Goal: Task Accomplishment & Management: Manage account settings

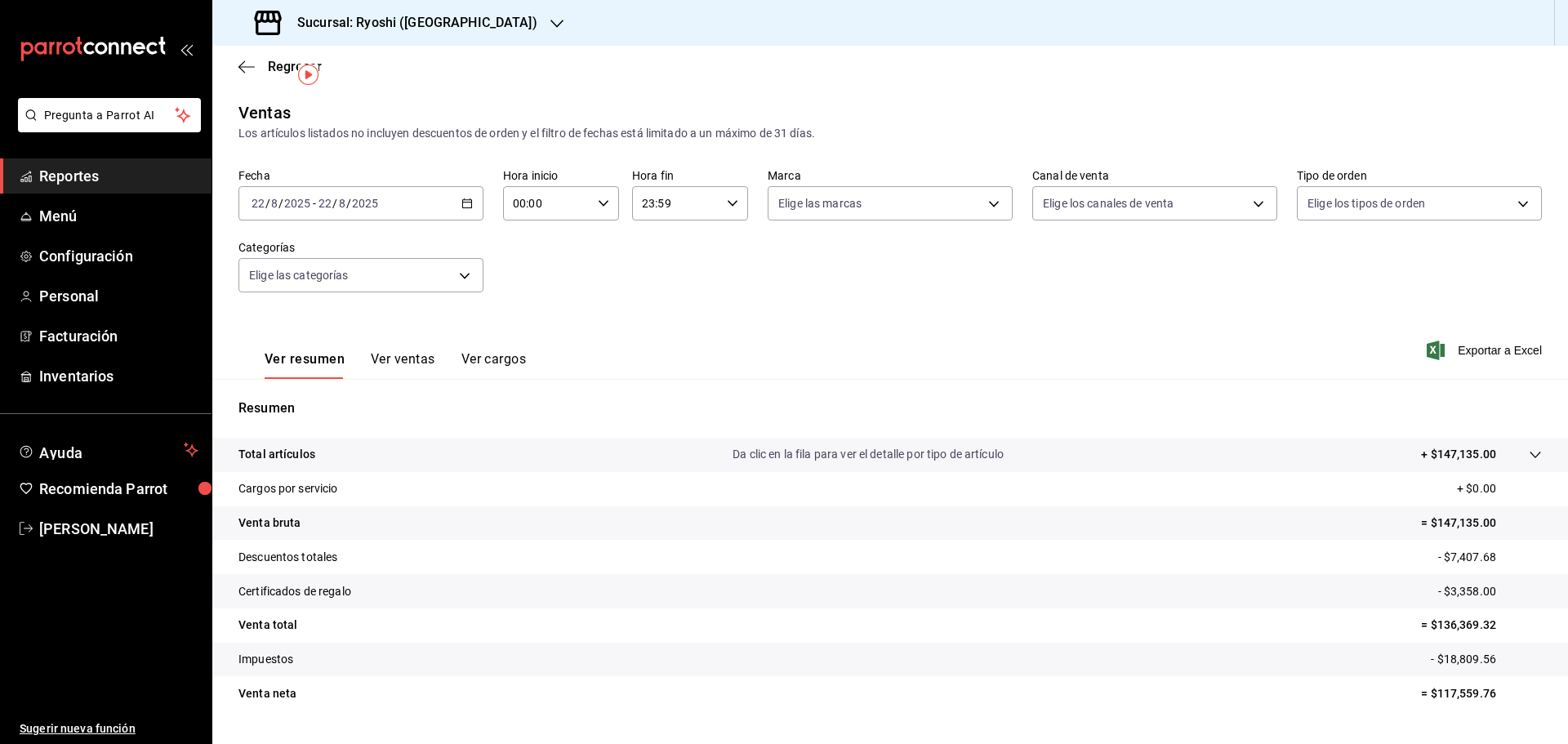
click at [421, 16] on h3 "Sucursal: Ryoshi ([GEOGRAPHIC_DATA])" at bounding box center [410, 23] width 253 height 19
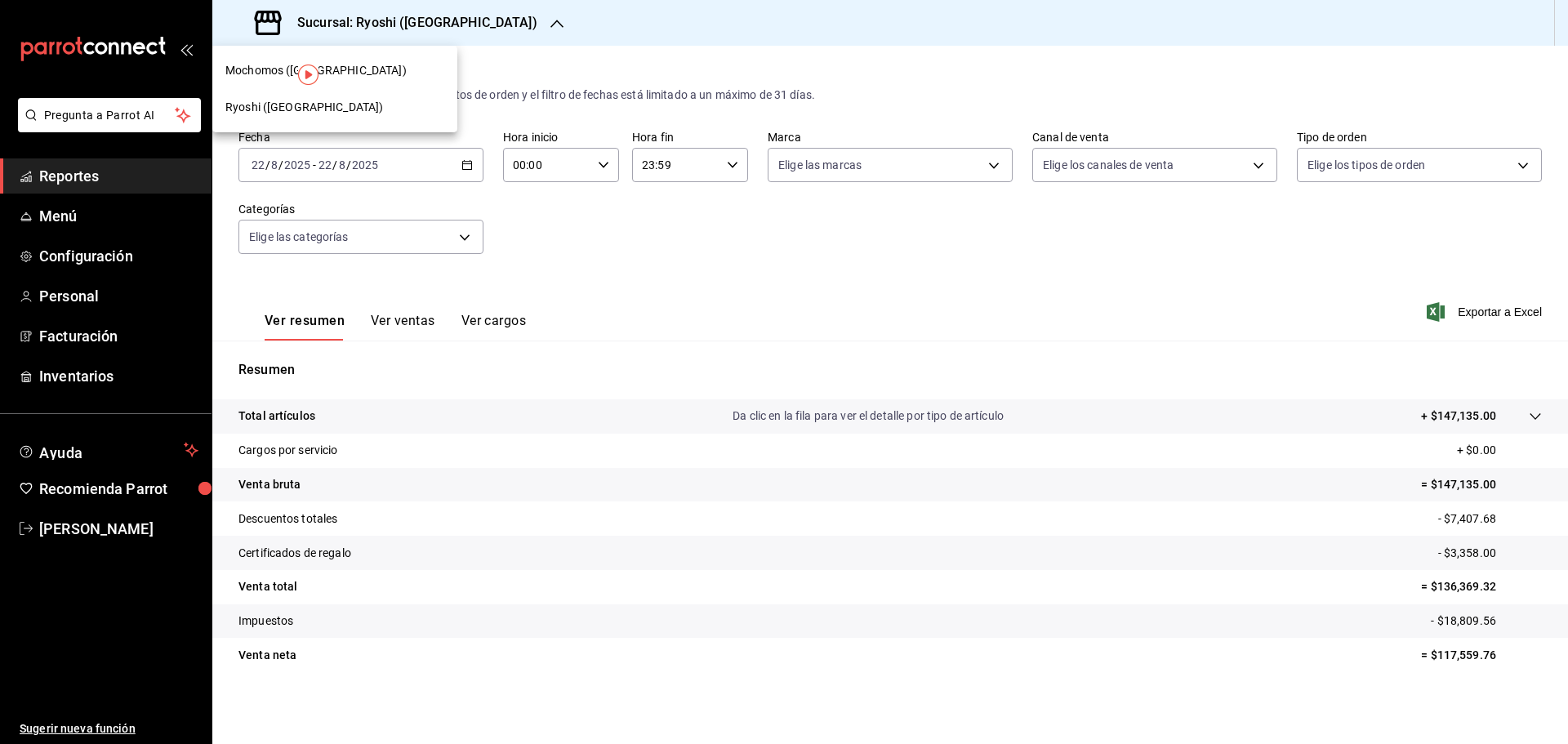
click at [273, 70] on span "Mochomos ([GEOGRAPHIC_DATA])" at bounding box center [316, 70] width 181 height 17
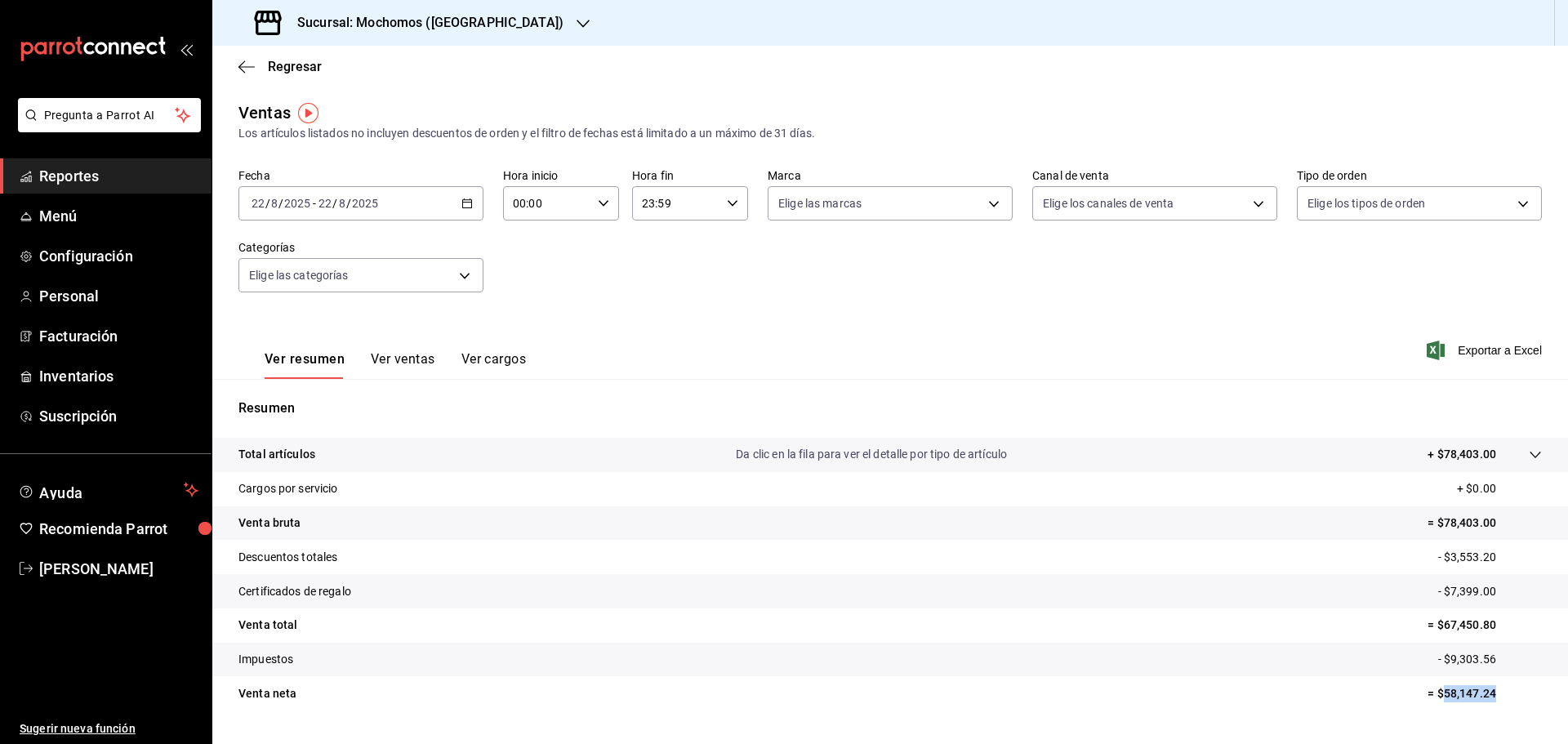
drag, startPoint x: 1431, startPoint y: 695, endPoint x: 1493, endPoint y: 702, distance: 62.4
click at [1493, 702] on tr "Venta neta = $58,147.24" at bounding box center [890, 693] width 1355 height 34
copy p "58,147.24"
click at [380, 211] on div "[DATE] [DATE] - [DATE] [DATE]" at bounding box center [361, 203] width 245 height 34
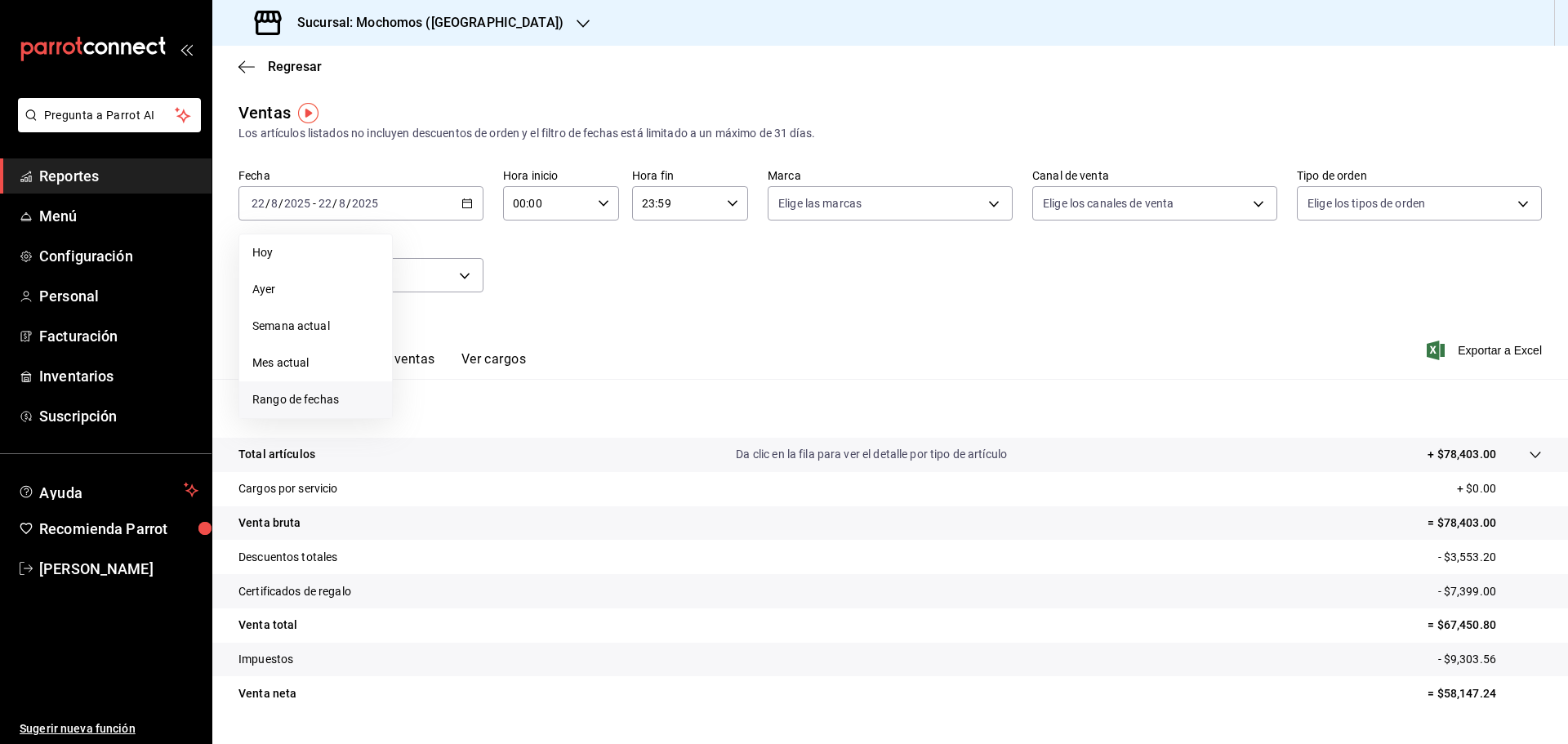
click at [303, 403] on span "Rango de fechas" at bounding box center [315, 400] width 126 height 17
click at [542, 423] on abbr "22" at bounding box center [542, 420] width 11 height 12
click at [510, 419] on abbr "21" at bounding box center [513, 420] width 11 height 12
click at [511, 419] on div "Resumen Total artículos Da clic en la fila para ver el detalle por tipo de artí…" at bounding box center [890, 565] width 1355 height 332
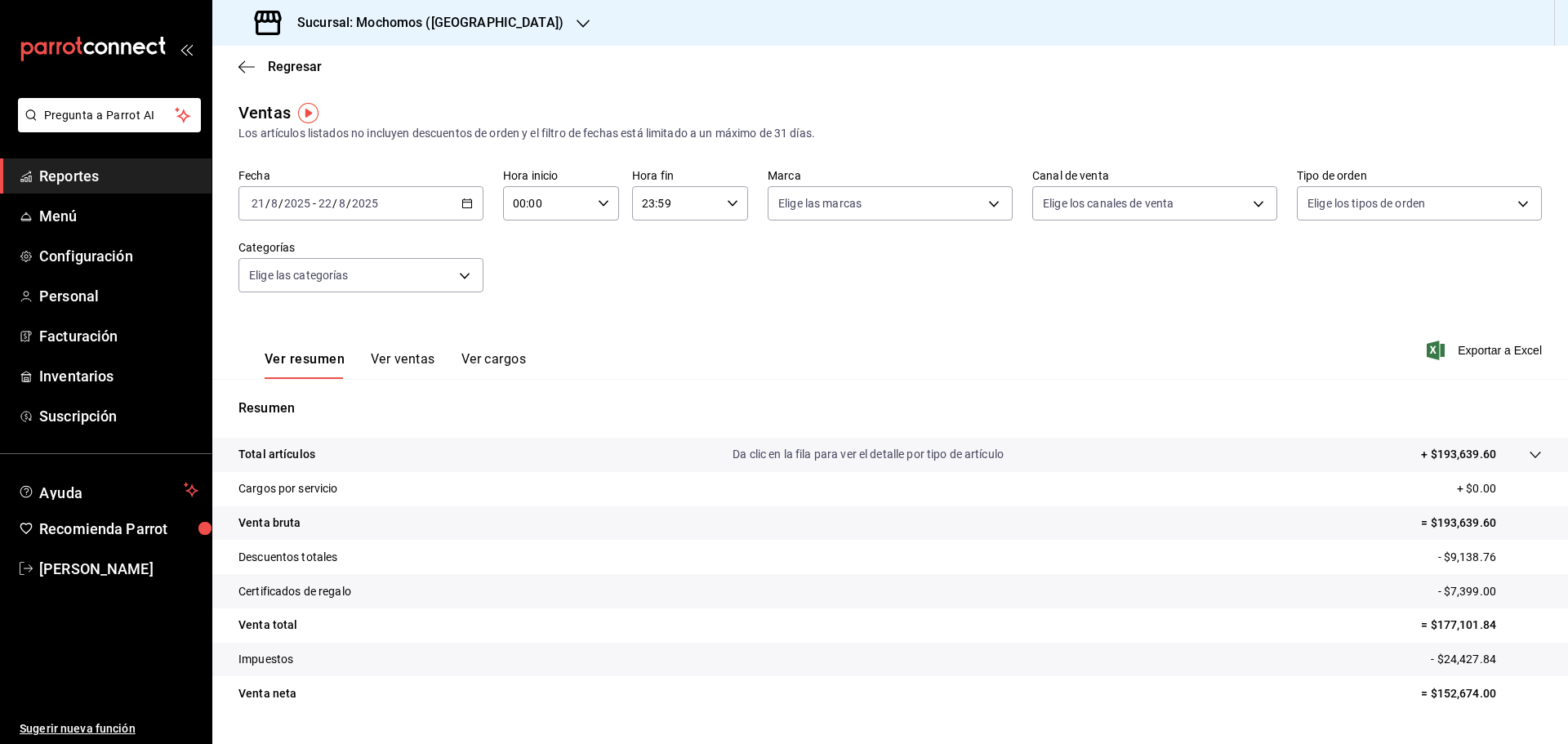
click at [376, 16] on h3 "Sucursal: Mochomos ([GEOGRAPHIC_DATA])" at bounding box center [423, 23] width 279 height 19
click at [293, 74] on span "Mochomos ([GEOGRAPHIC_DATA])" at bounding box center [316, 70] width 181 height 17
click at [384, 208] on div "[DATE] [DATE] - [DATE] [DATE]" at bounding box center [361, 203] width 245 height 34
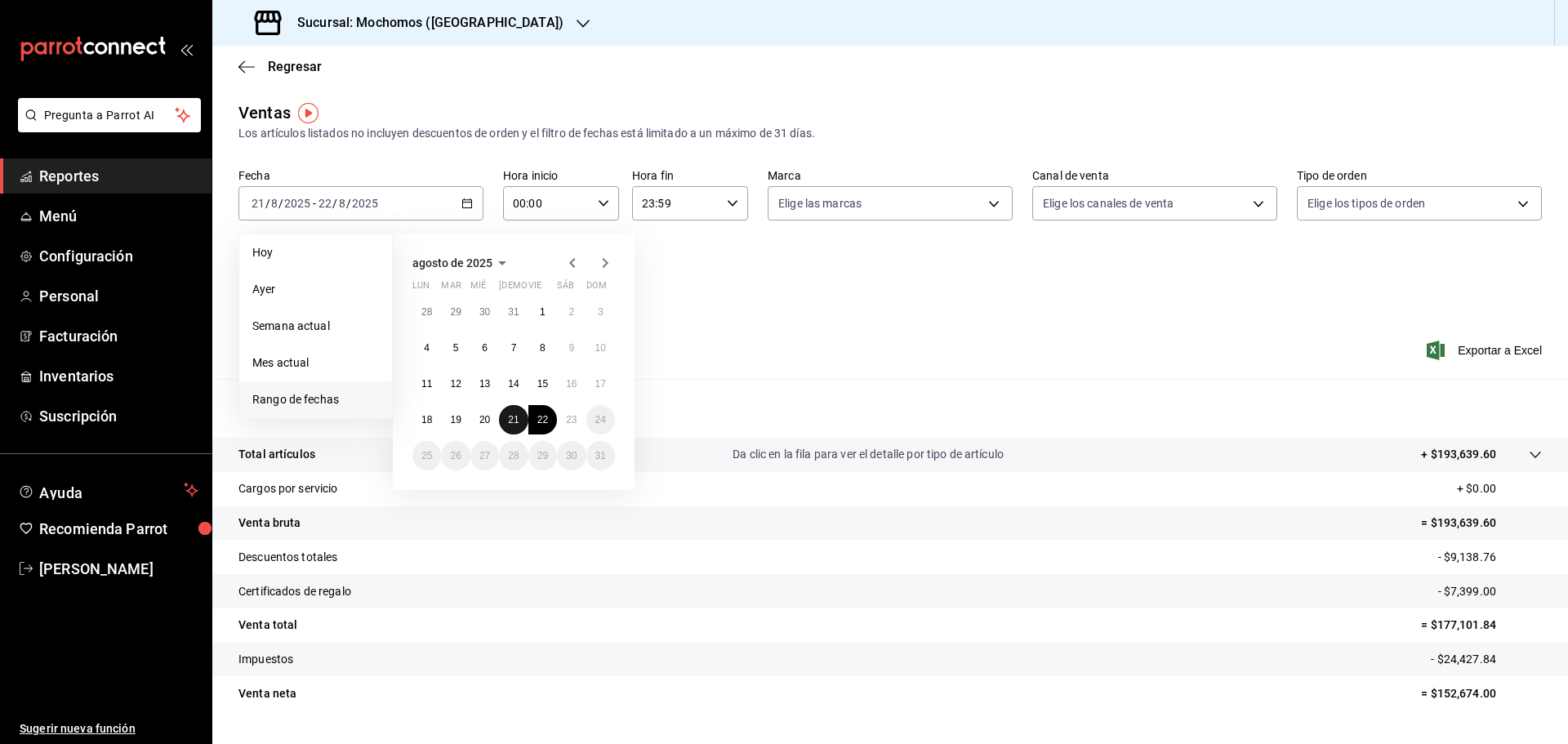
click at [516, 424] on abbr "21" at bounding box center [513, 420] width 11 height 12
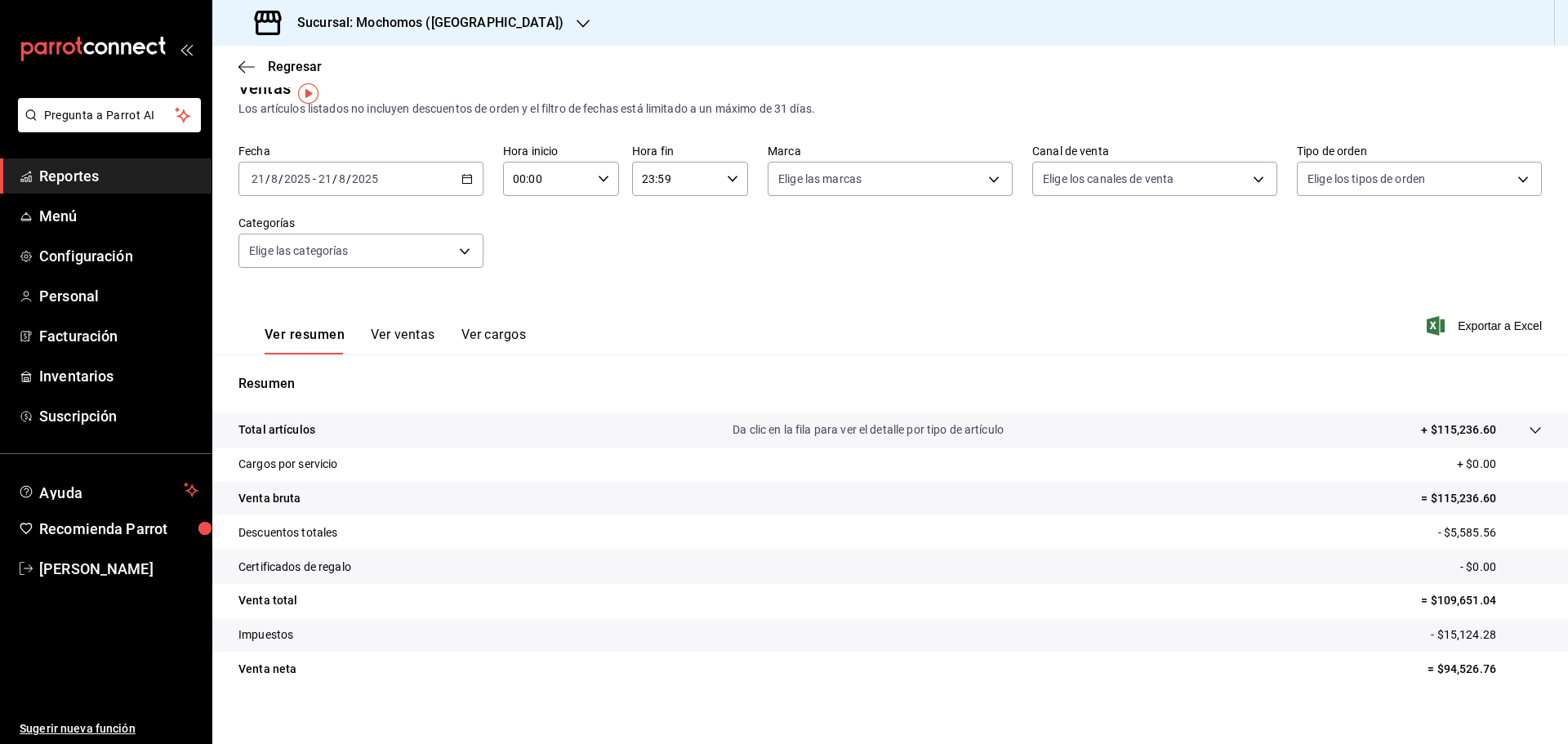
scroll to position [39, 0]
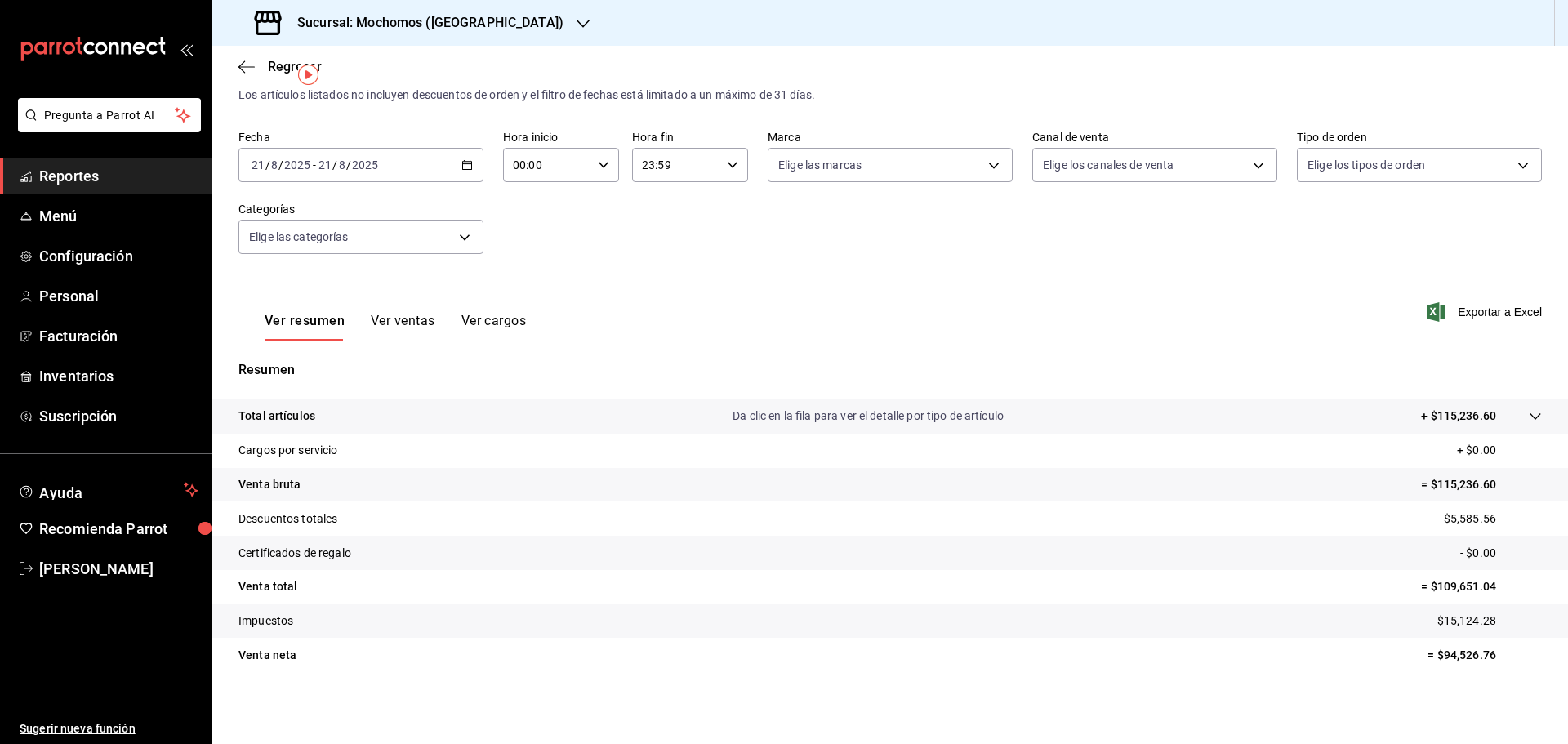
click at [392, 168] on div "[DATE] [DATE] - [DATE] [DATE]" at bounding box center [361, 164] width 245 height 34
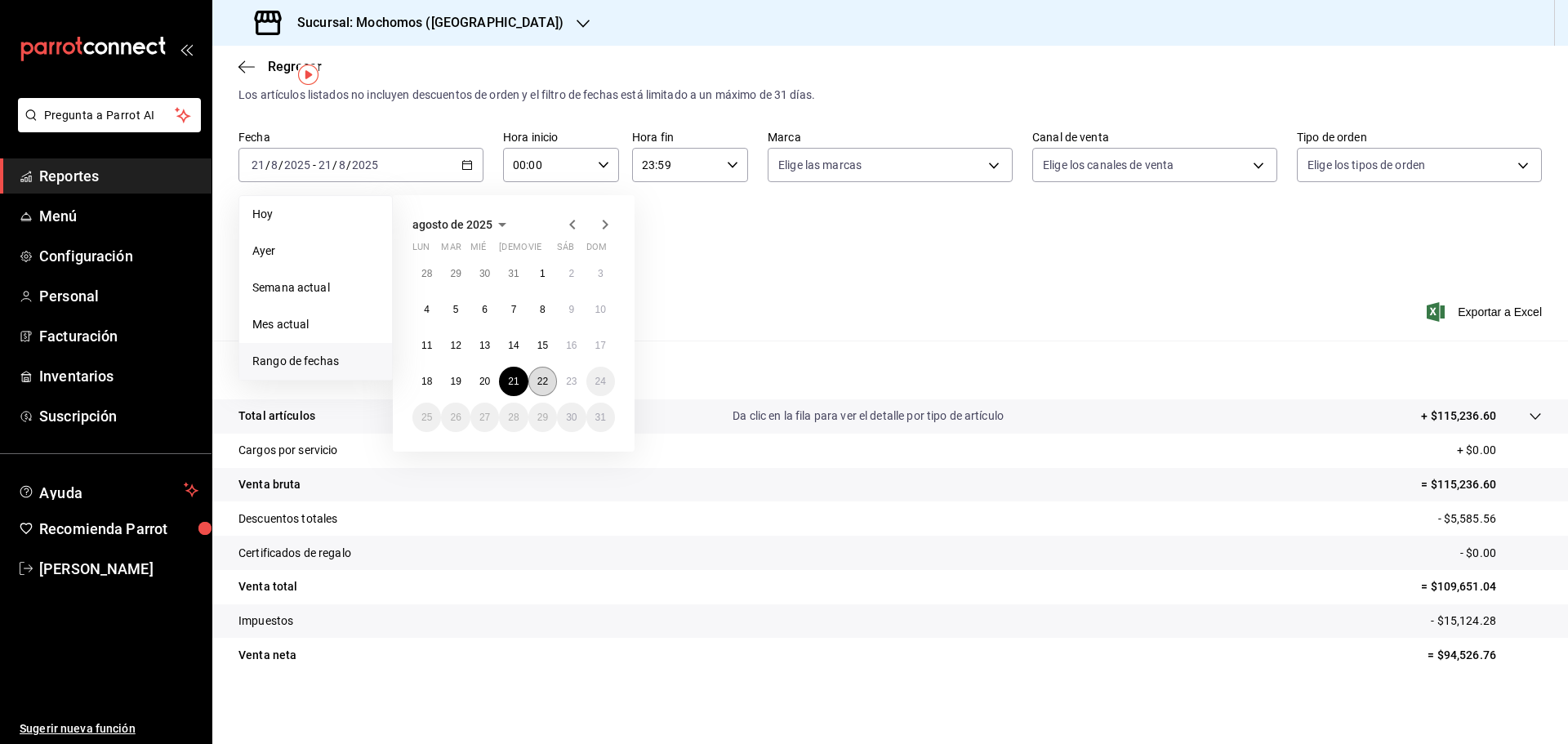
click at [537, 383] on abbr "22" at bounding box center [542, 381] width 11 height 12
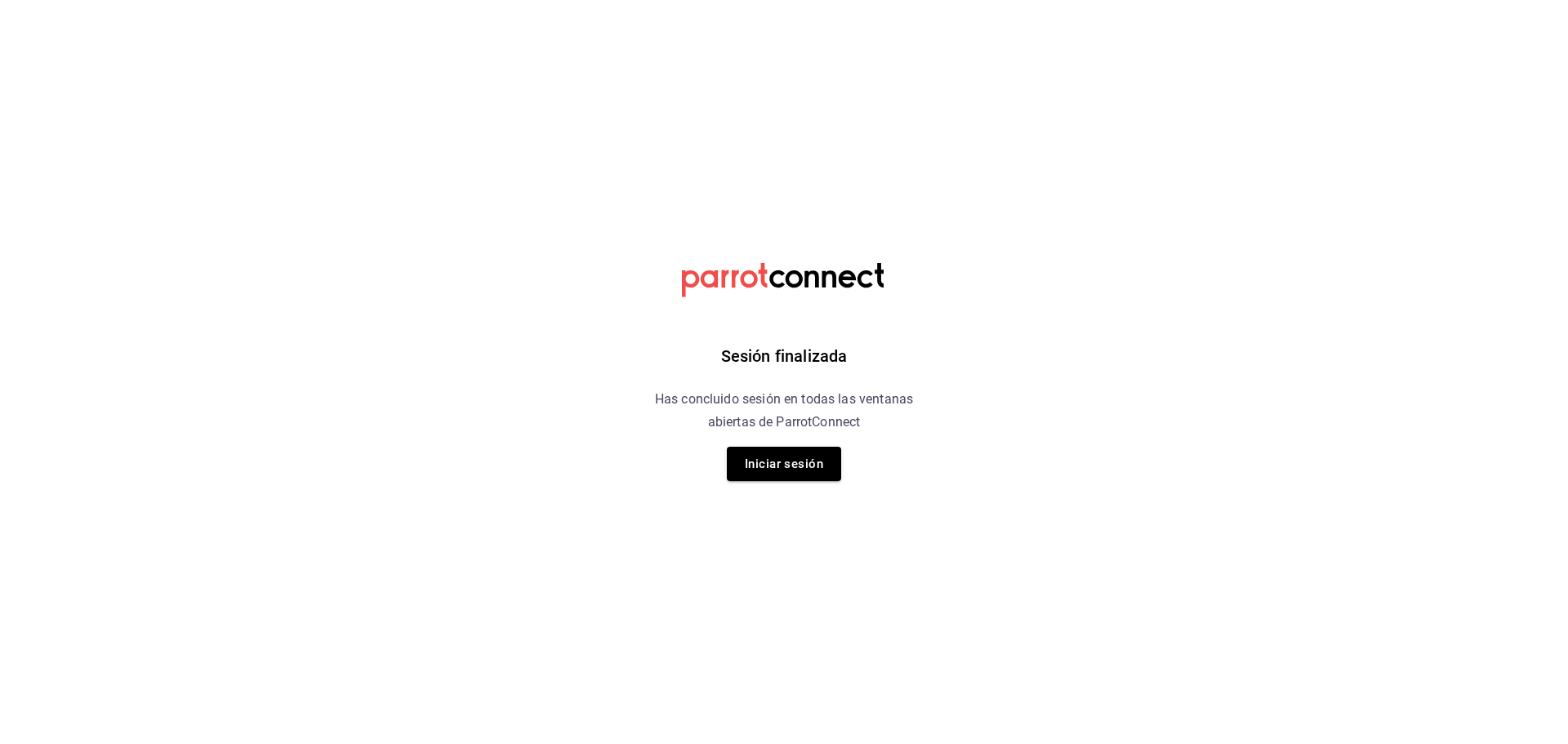
click at [732, 437] on div "Sesión finalizada Has concluido sesión en todas las ventanas abiertas de Parrot…" at bounding box center [784, 372] width 412 height 744
click at [757, 462] on button "Iniciar sesión" at bounding box center [784, 463] width 114 height 34
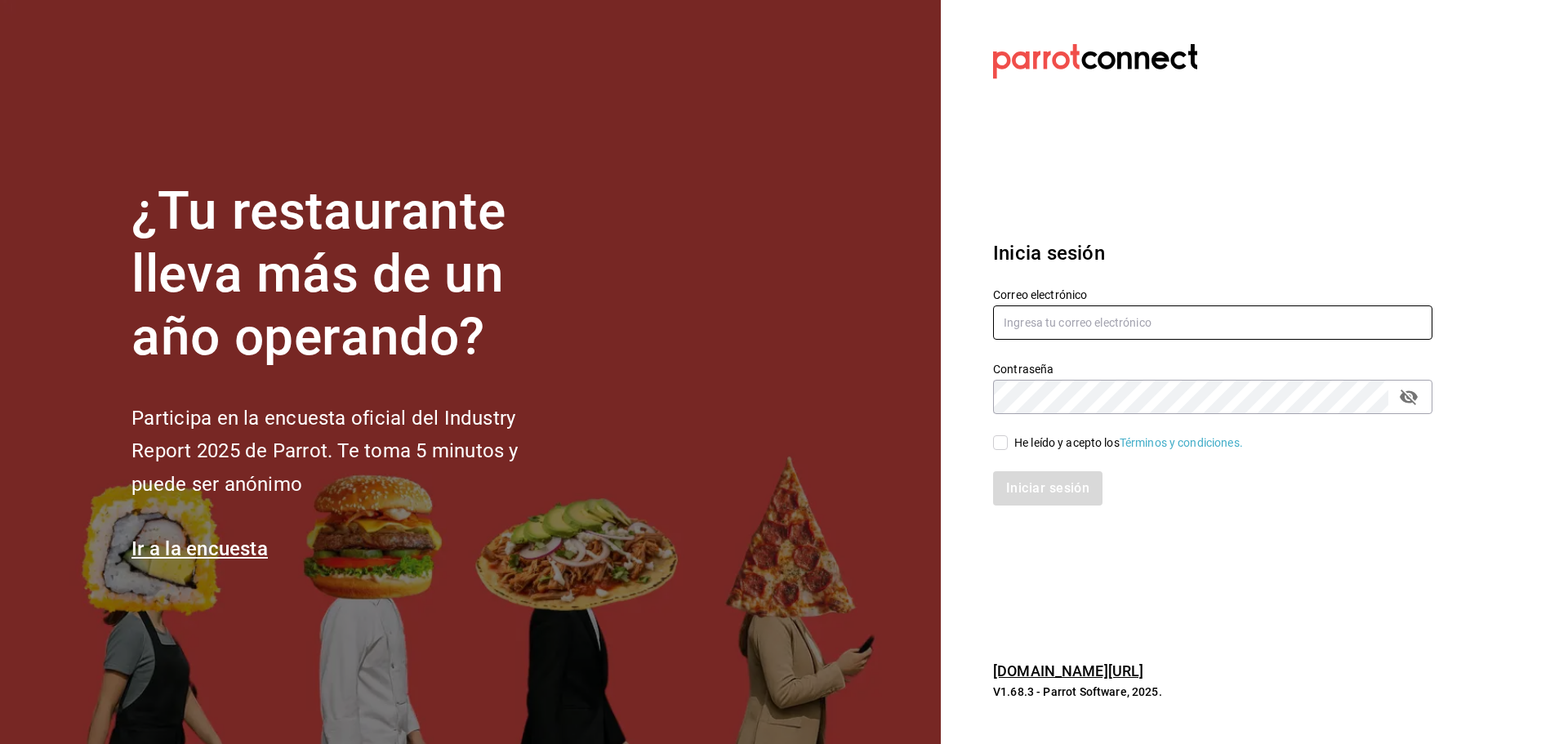
type input "[PERSON_NAME][EMAIL_ADDRESS][PERSON_NAME][DOMAIN_NAME]"
click at [1050, 437] on div "He leído y acepto los Términos y condiciones." at bounding box center [1128, 443] width 229 height 17
click at [1008, 437] on input "He leído y acepto los Términos y condiciones." at bounding box center [1000, 443] width 15 height 15
checkbox input "true"
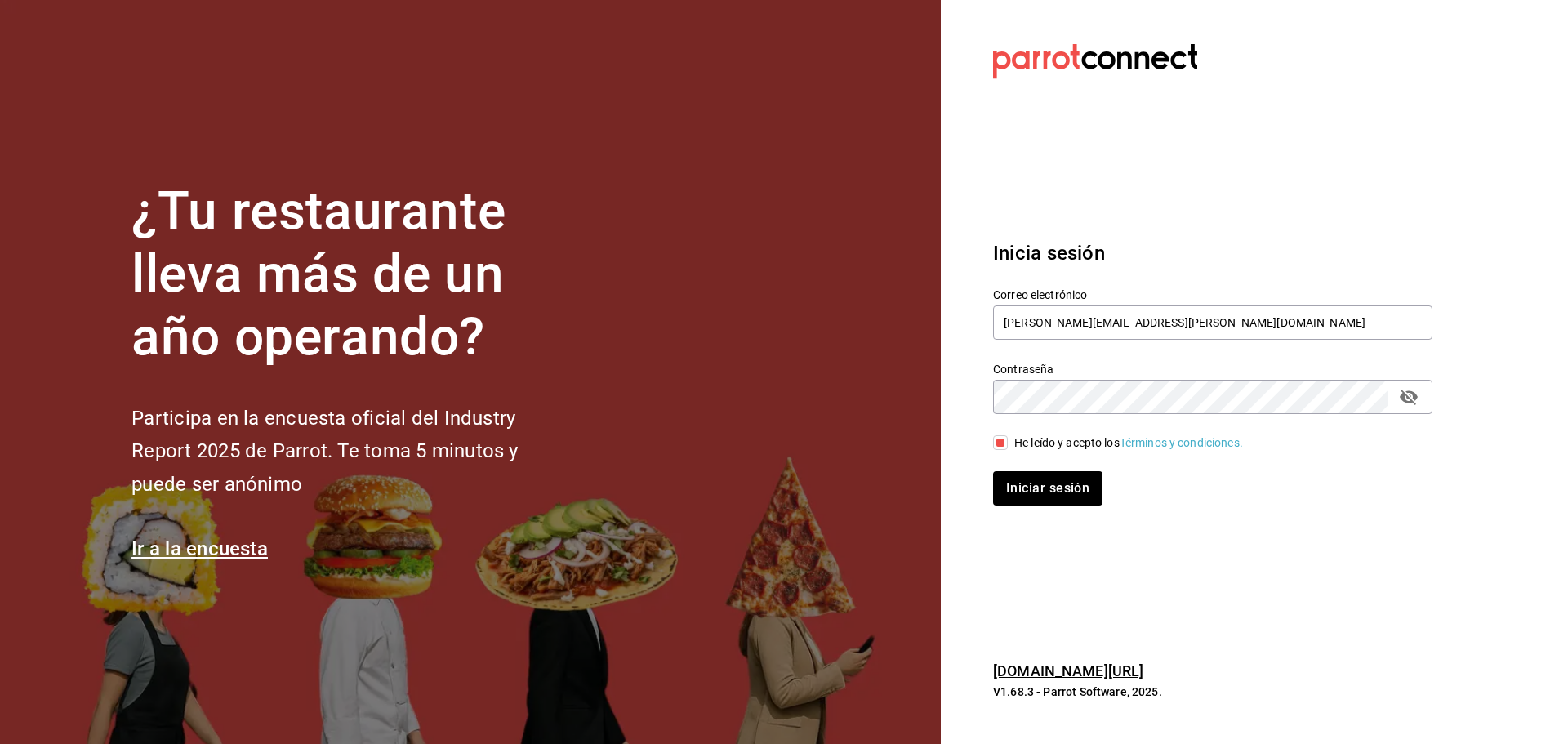
click at [1039, 468] on div "Iniciar sesión" at bounding box center [1203, 478] width 459 height 54
click at [1039, 483] on button "Iniciar sesión" at bounding box center [1048, 488] width 111 height 34
